Goal: Complete application form

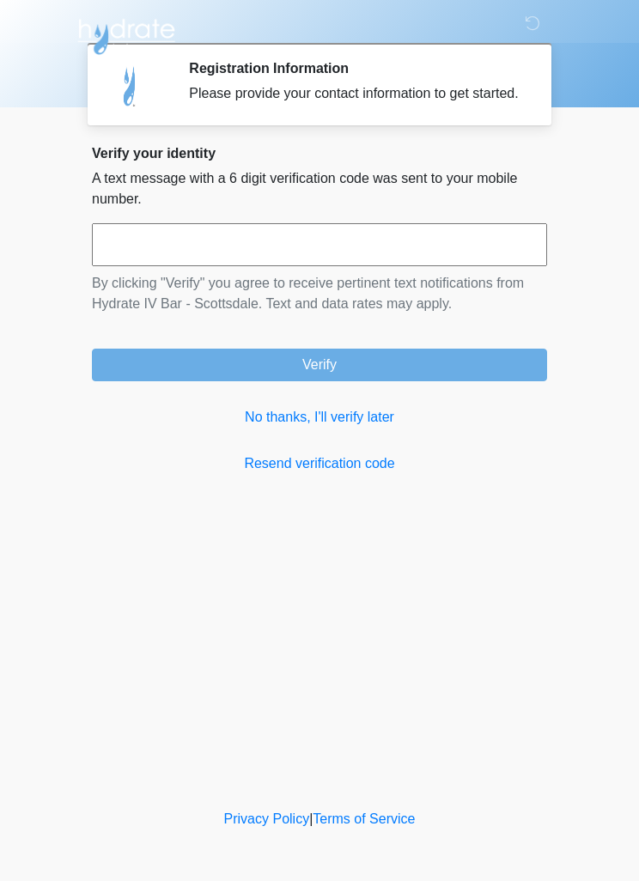
click at [227, 252] on input "text" at bounding box center [319, 244] width 455 height 43
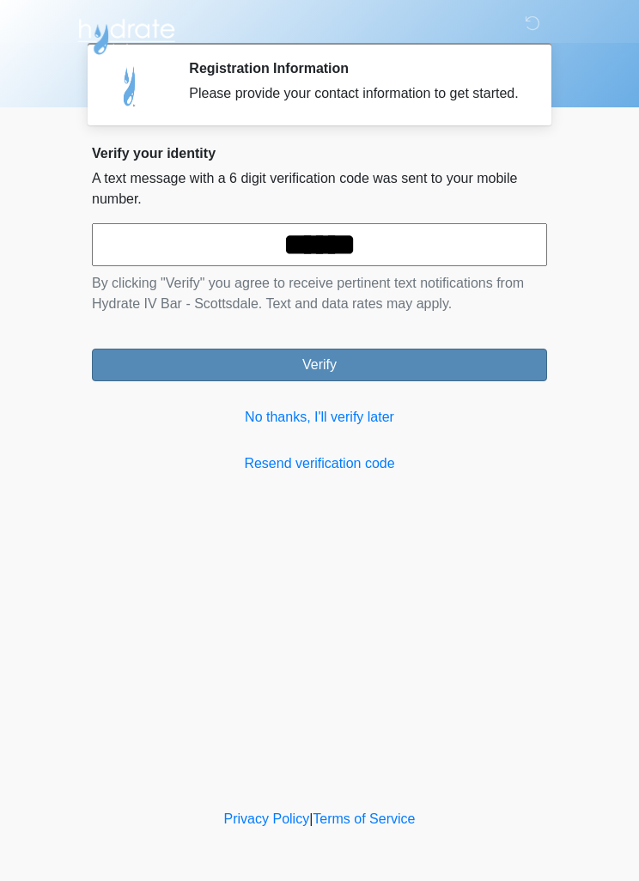
type input "******"
click at [503, 375] on button "Verify" at bounding box center [319, 365] width 455 height 33
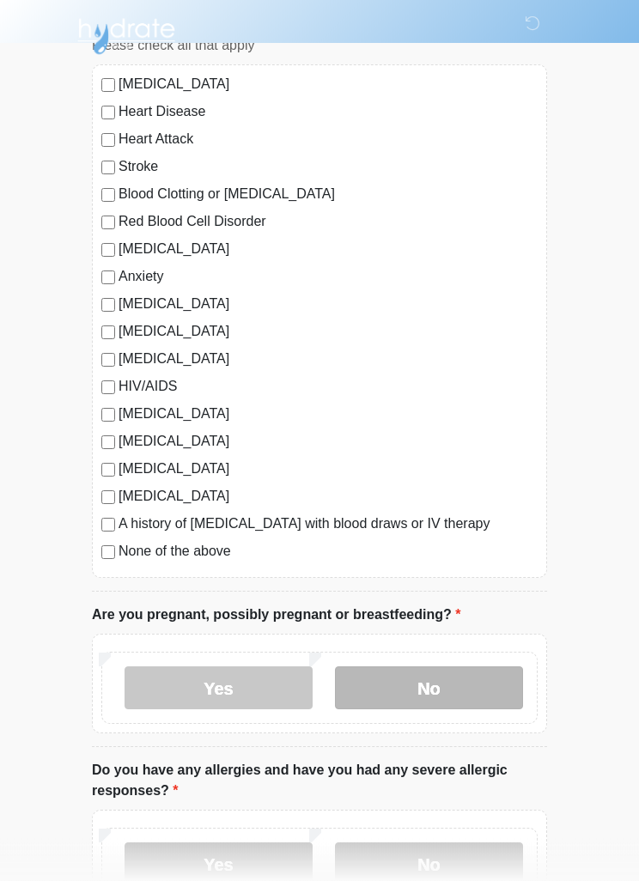
click at [461, 682] on label "No" at bounding box center [429, 688] width 188 height 43
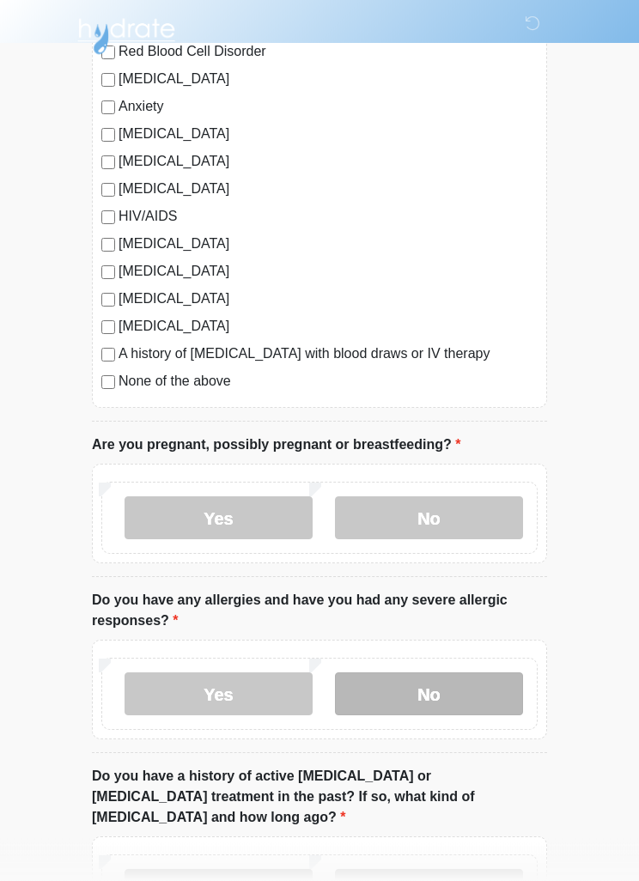
click at [464, 688] on label "No" at bounding box center [429, 694] width 188 height 43
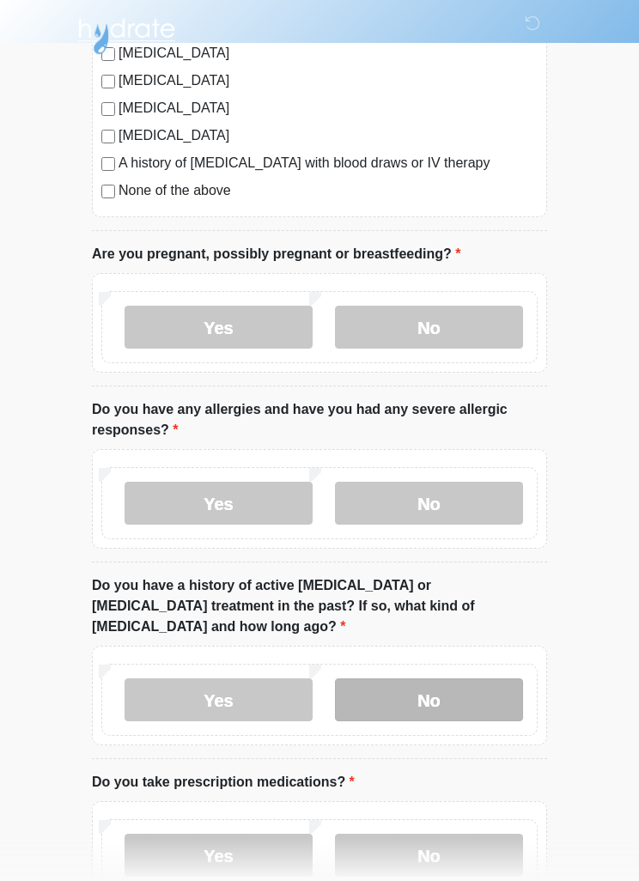
click at [452, 679] on label "No" at bounding box center [429, 700] width 188 height 43
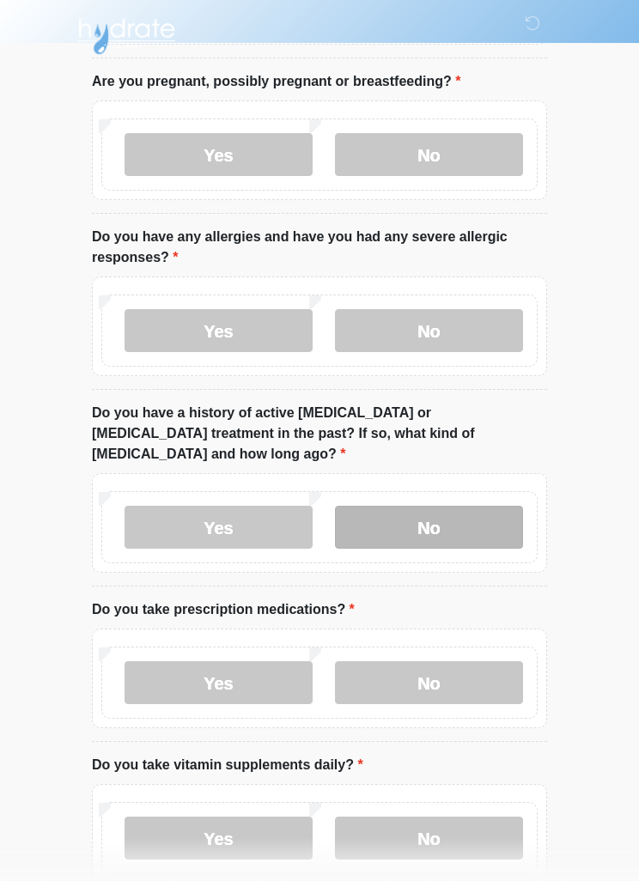
scroll to position [683, 0]
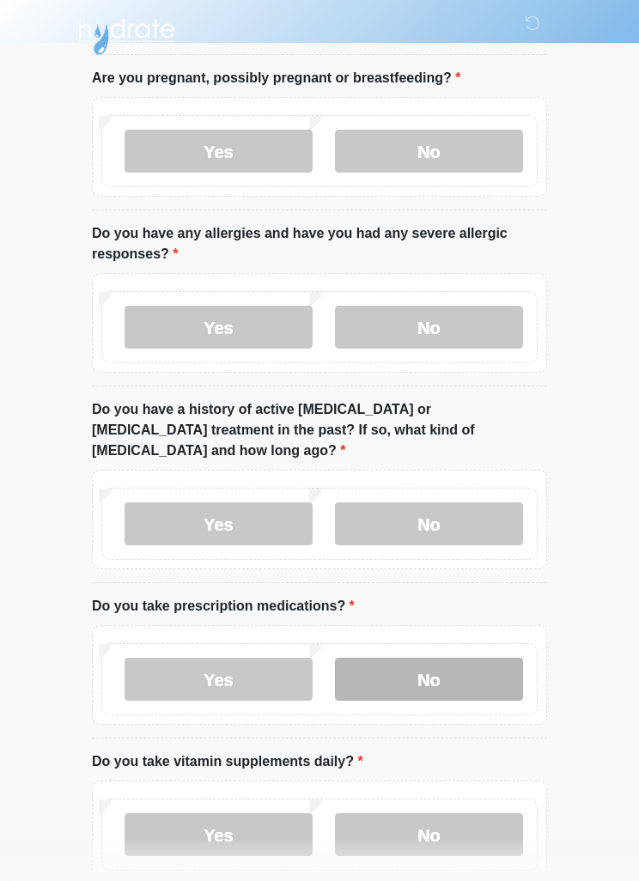
click at [468, 658] on label "No" at bounding box center [429, 679] width 188 height 43
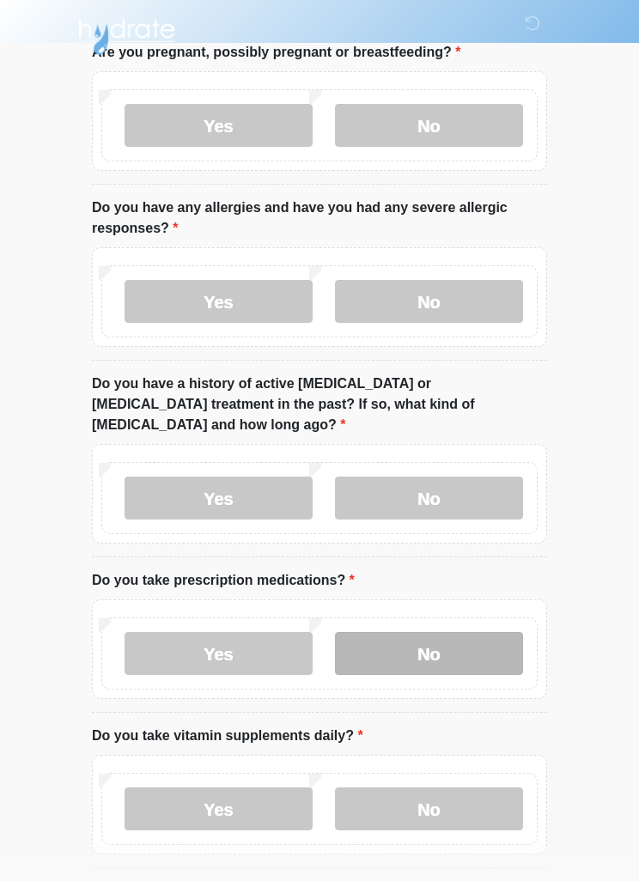
scroll to position [757, 0]
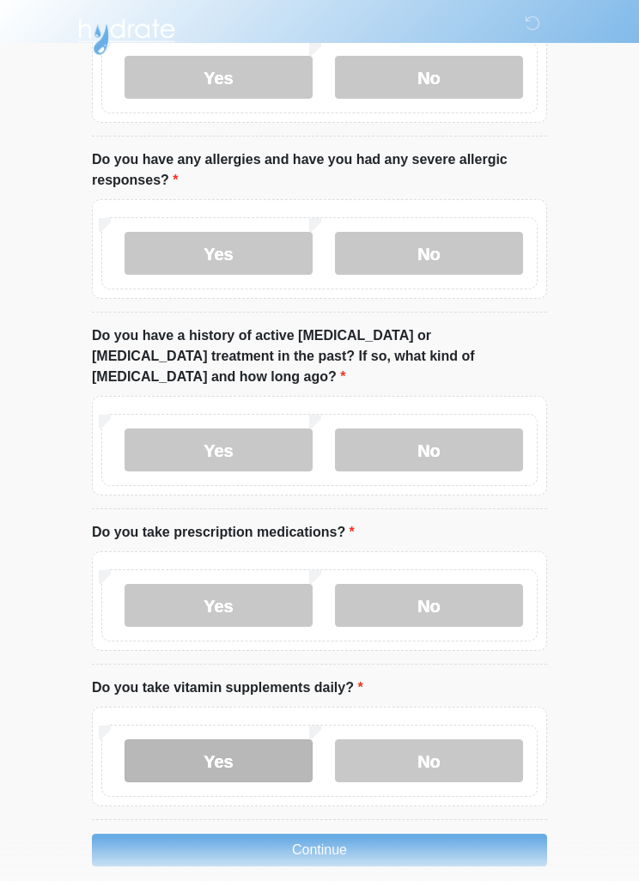
click at [264, 739] on label "Yes" at bounding box center [218, 760] width 188 height 43
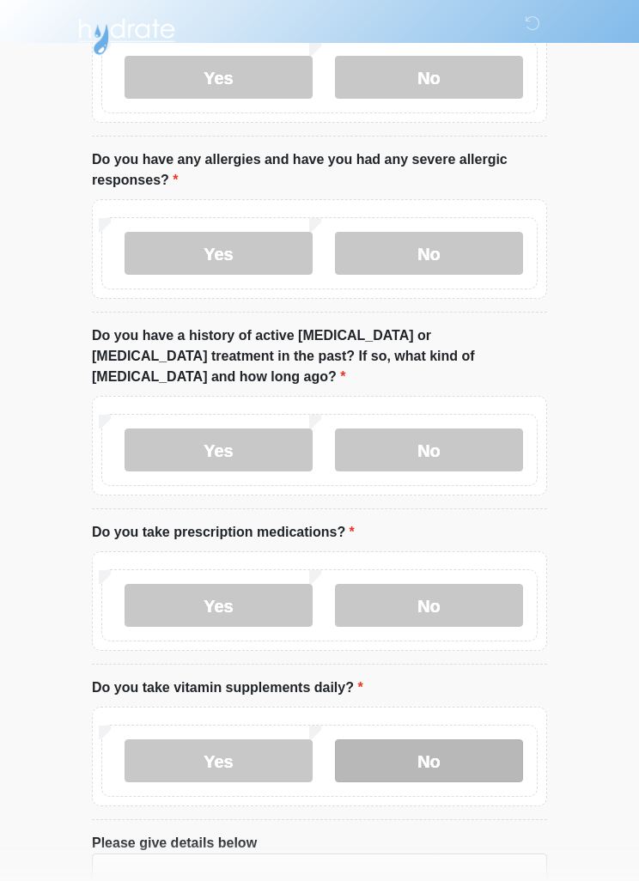
click at [467, 739] on label "No" at bounding box center [429, 760] width 188 height 43
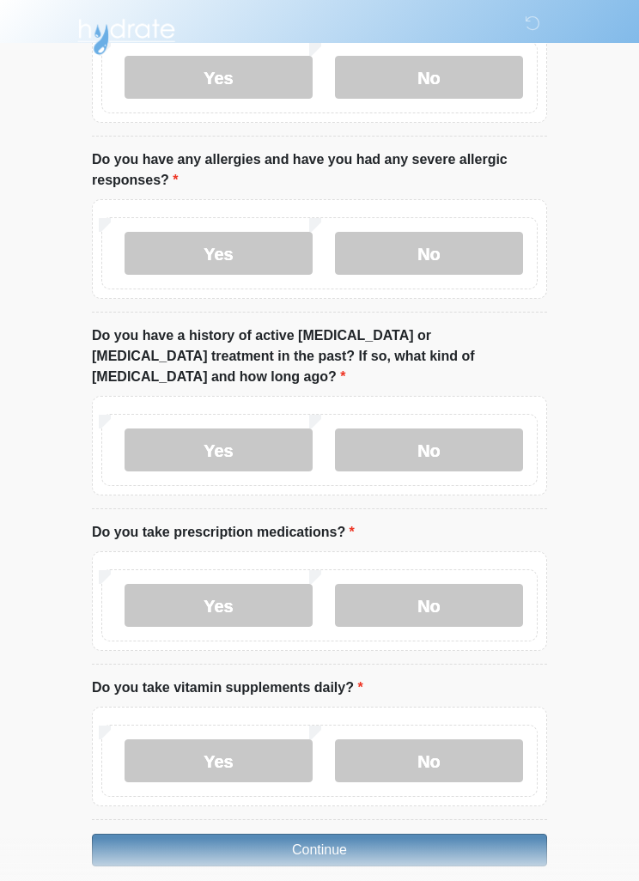
click at [473, 834] on button "Continue" at bounding box center [319, 850] width 455 height 33
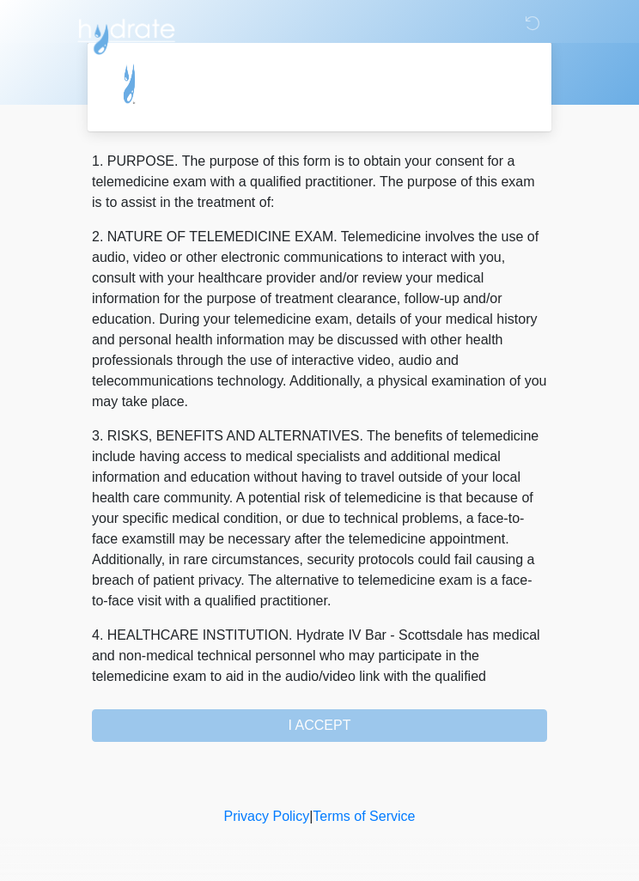
scroll to position [0, 0]
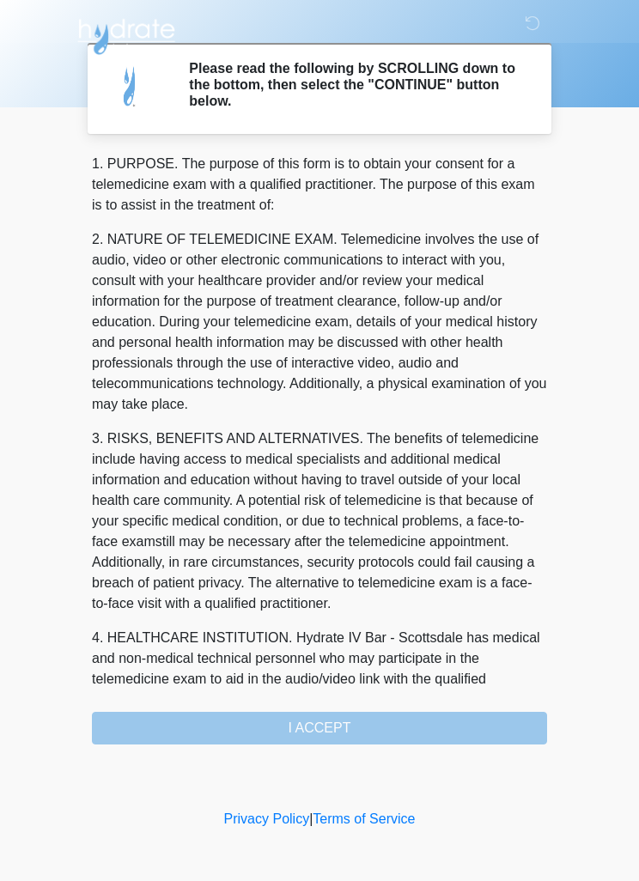
click at [446, 719] on div "1. PURPOSE. The purpose of this form is to obtain your consent for a telemedici…" at bounding box center [319, 449] width 455 height 591
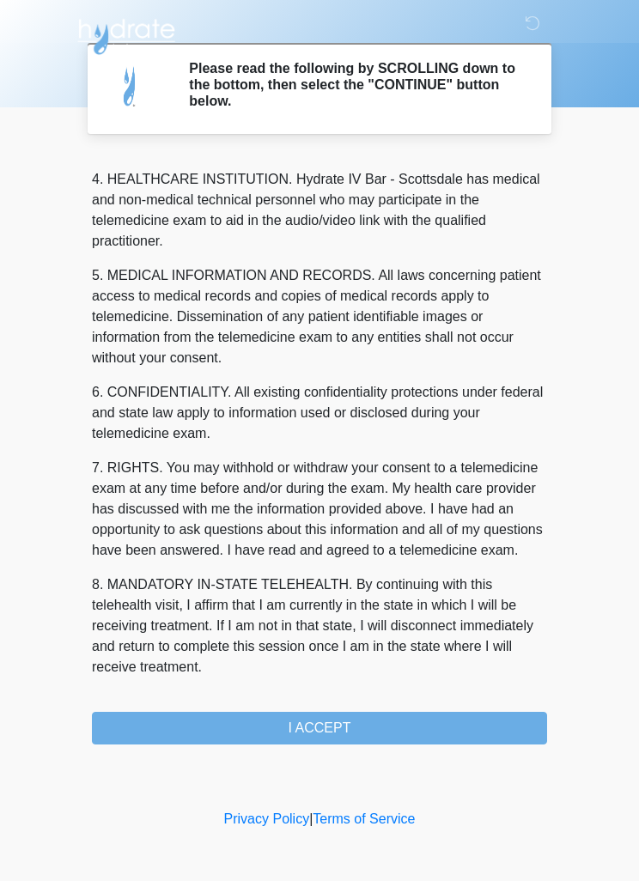
scroll to position [479, 0]
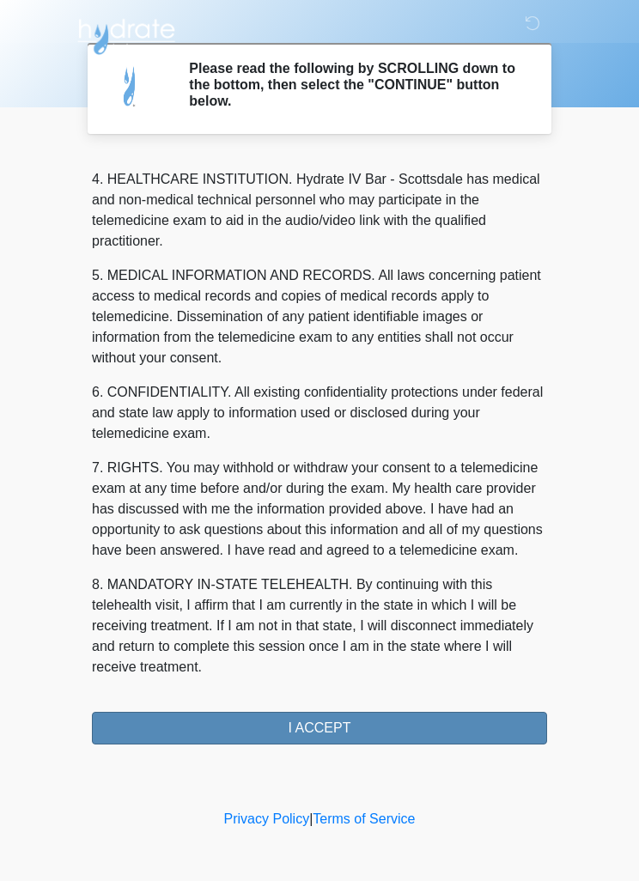
click at [362, 719] on button "I ACCEPT" at bounding box center [319, 728] width 455 height 33
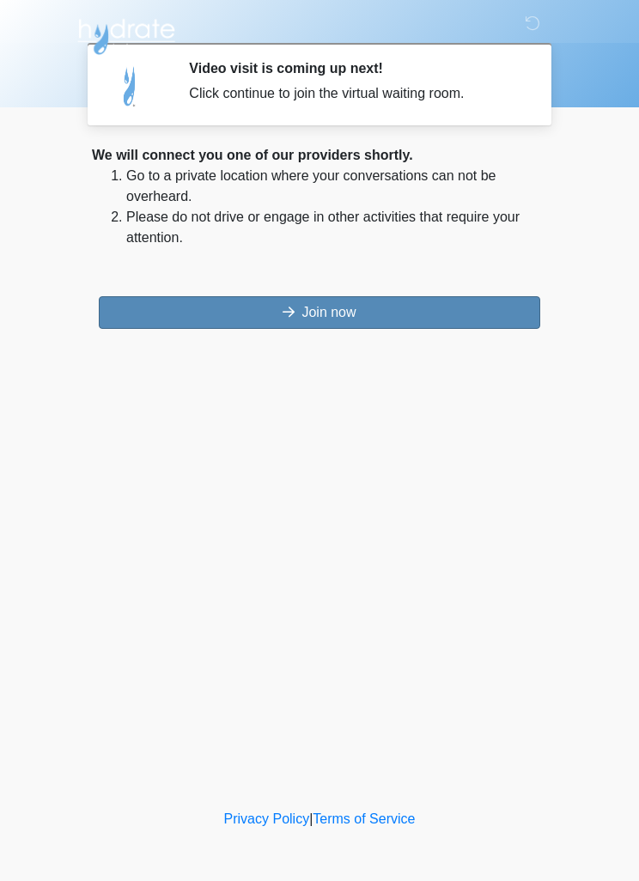
click at [427, 300] on button "Join now" at bounding box center [319, 312] width 441 height 33
